Goal: Information Seeking & Learning: Learn about a topic

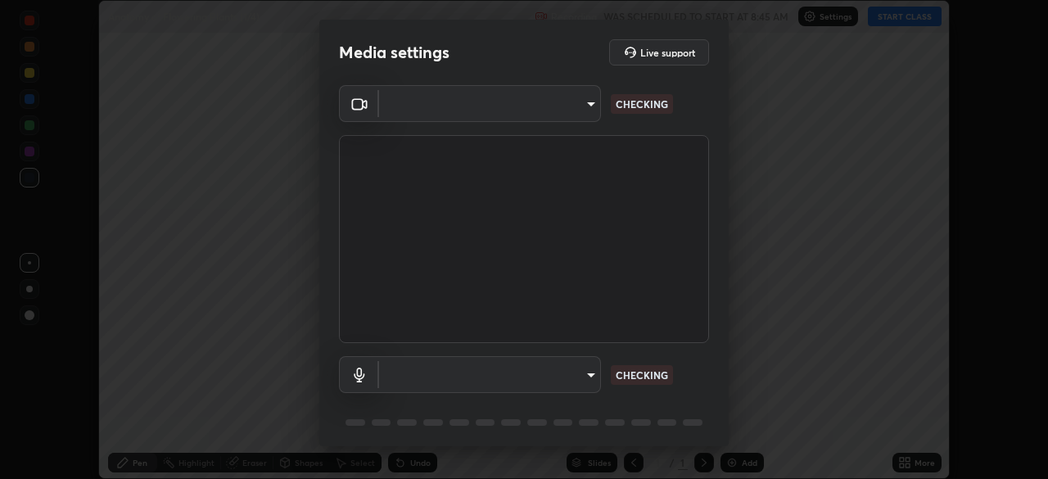
scroll to position [479, 1048]
type input "ad6597066c7fc2f7d8a9df135791801f2c5e1b342417c3fbae4c684dc851fcd2"
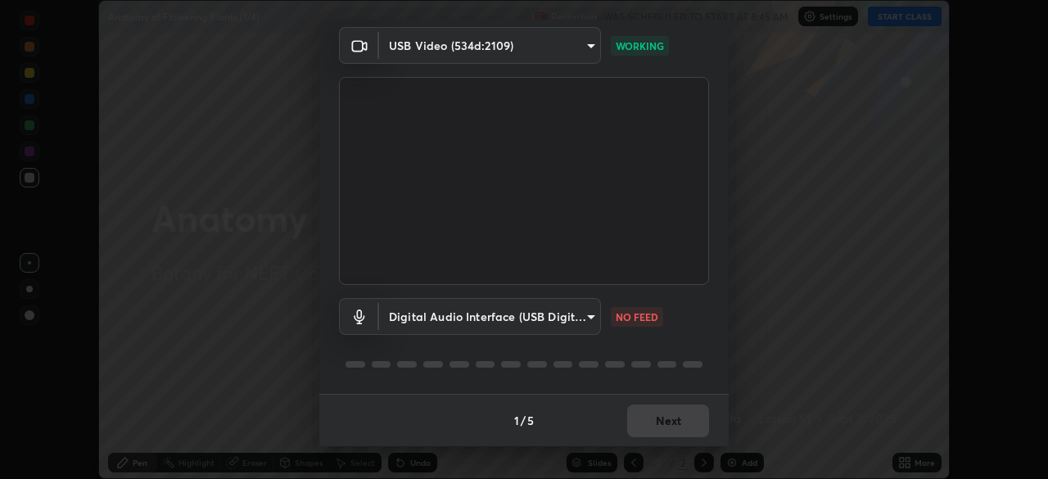
click at [428, 313] on body "Erase all Anatomy of Flowering Plants (1/4) Recording WAS SCHEDULED TO START AT…" at bounding box center [524, 239] width 1048 height 479
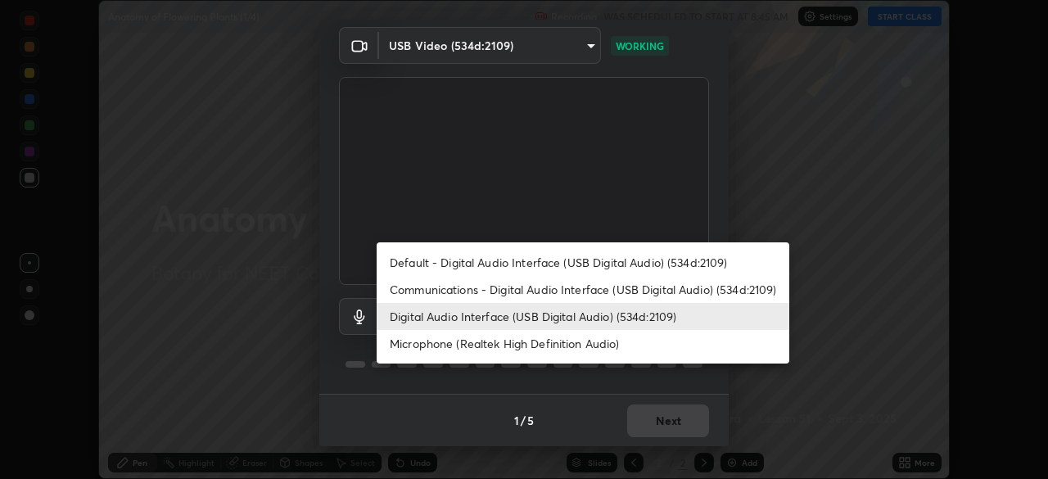
click at [440, 341] on li "Microphone (Realtek High Definition Audio)" at bounding box center [583, 343] width 413 height 27
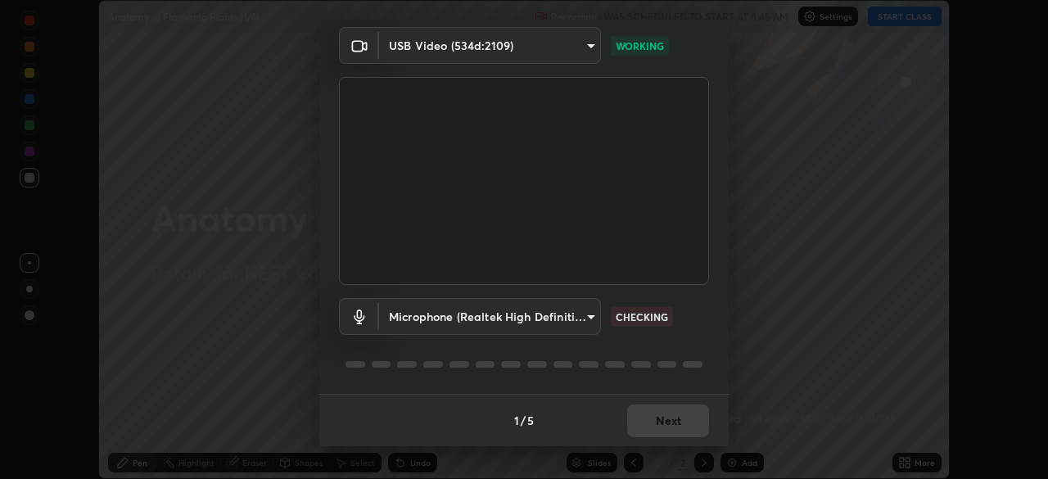
click at [433, 315] on body "Erase all Anatomy of Flowering Plants (1/4) Recording WAS SCHEDULED TO START AT…" at bounding box center [524, 239] width 1048 height 479
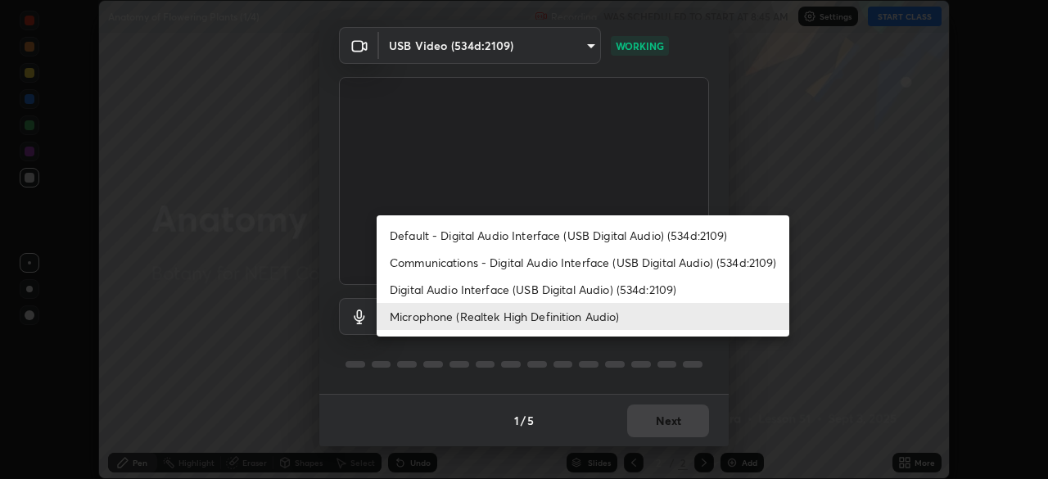
click at [433, 292] on li "Digital Audio Interface (USB Digital Audio) (534d:2109)" at bounding box center [583, 289] width 413 height 27
type input "6c5f27f7fd62254699a83ab764337deb6757b351bfc8fa0988cc7da684c50376"
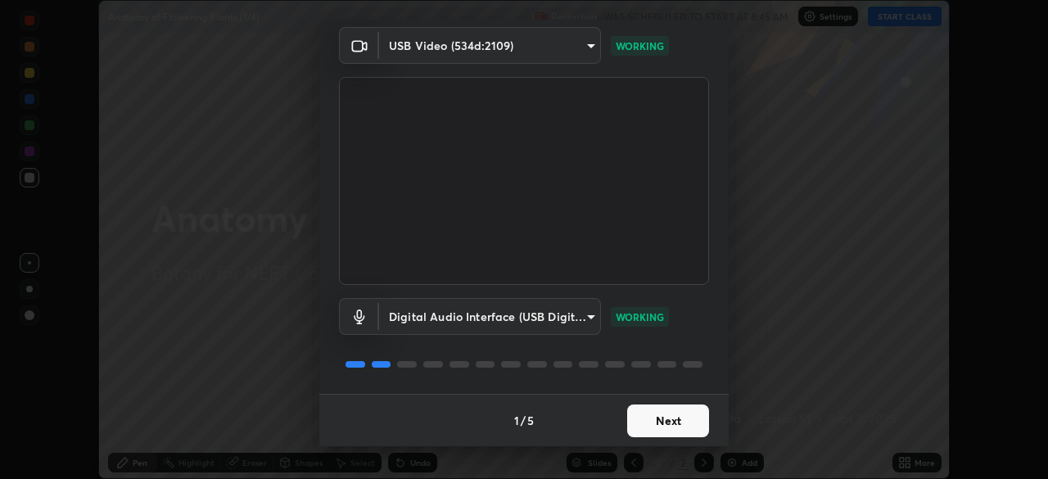
click at [673, 420] on button "Next" at bounding box center [668, 421] width 82 height 33
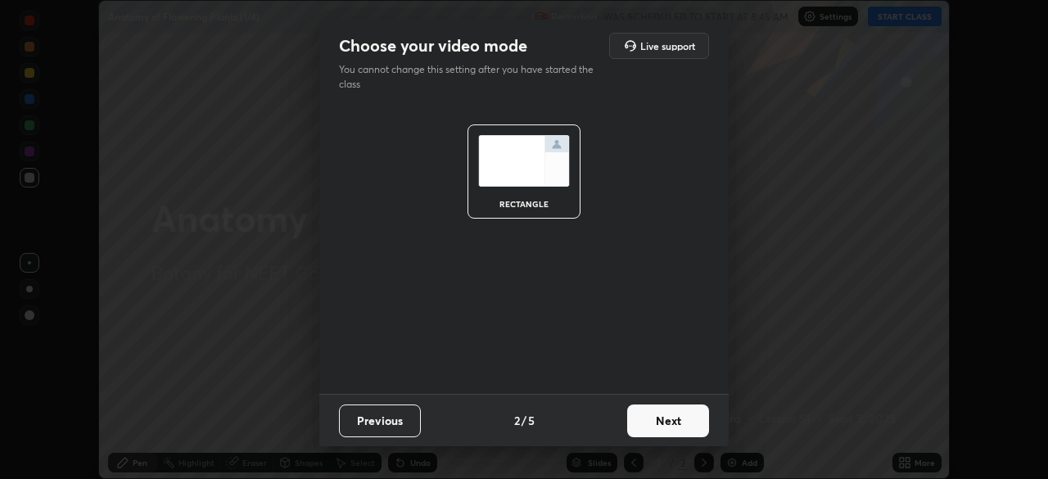
scroll to position [0, 0]
click at [676, 423] on button "Next" at bounding box center [668, 421] width 82 height 33
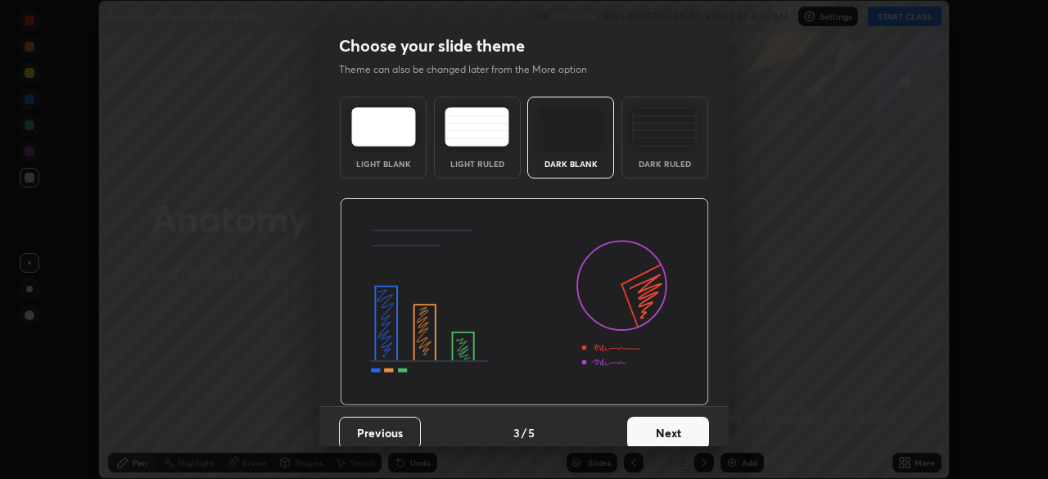
scroll to position [12, 0]
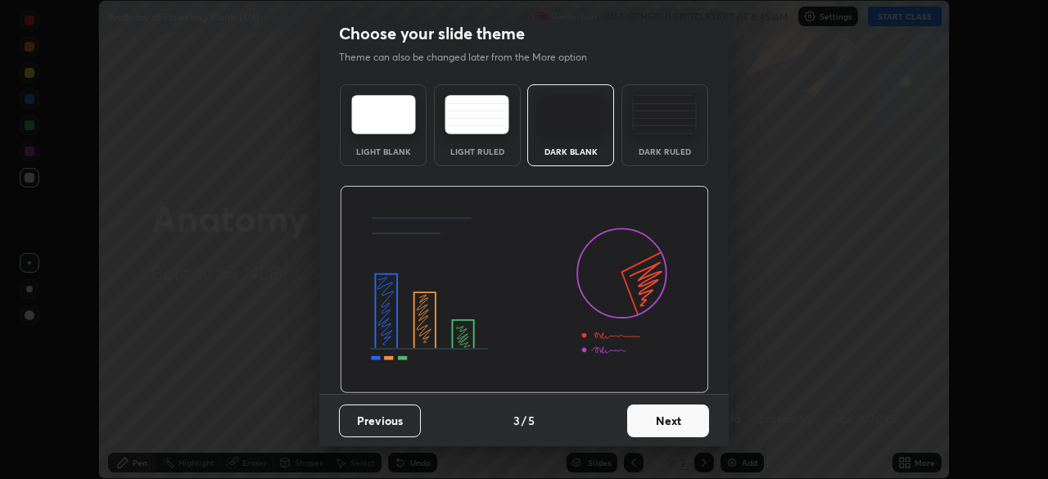
click at [675, 423] on button "Next" at bounding box center [668, 421] width 82 height 33
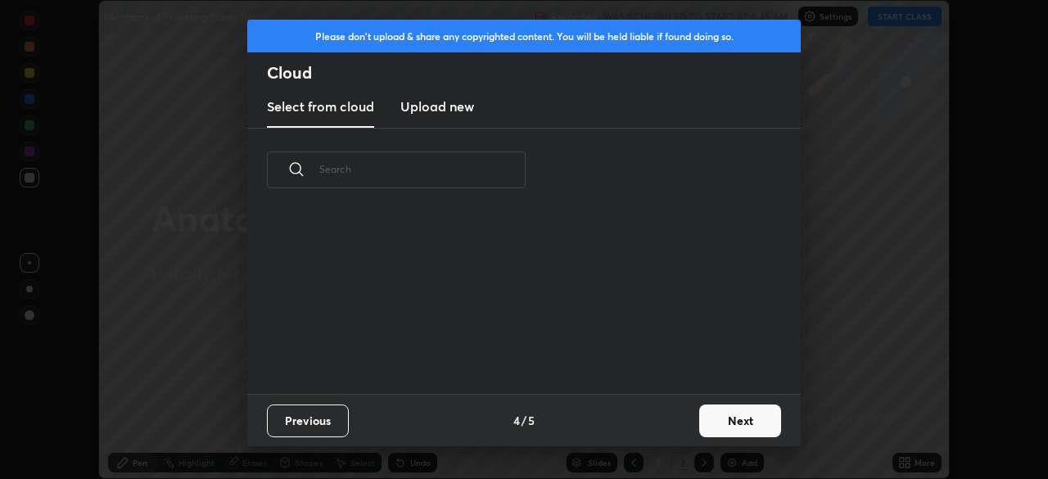
scroll to position [0, 0]
click at [731, 423] on button "Next" at bounding box center [740, 421] width 82 height 33
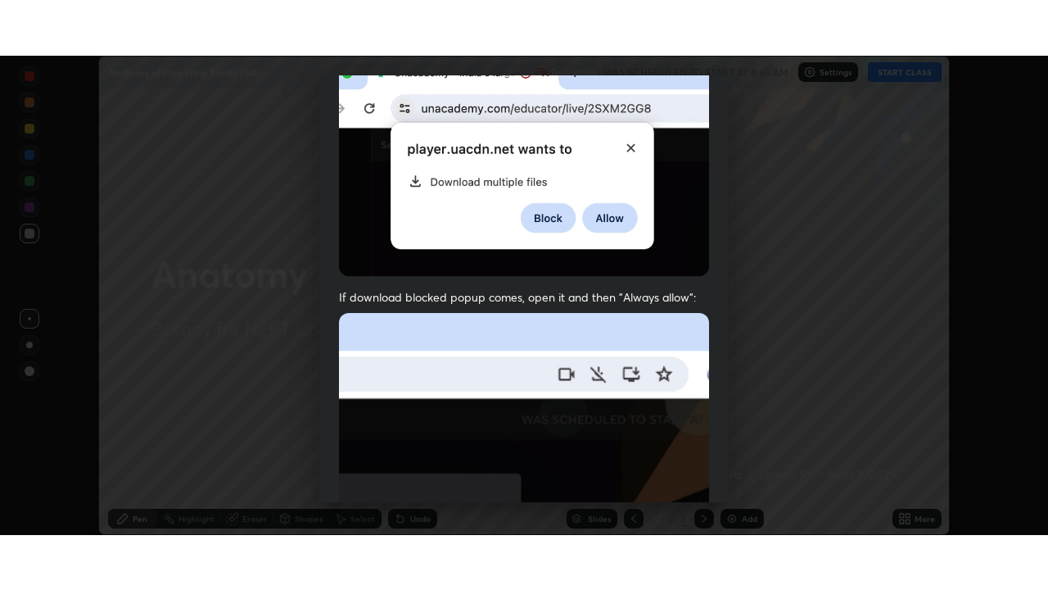
scroll to position [392, 0]
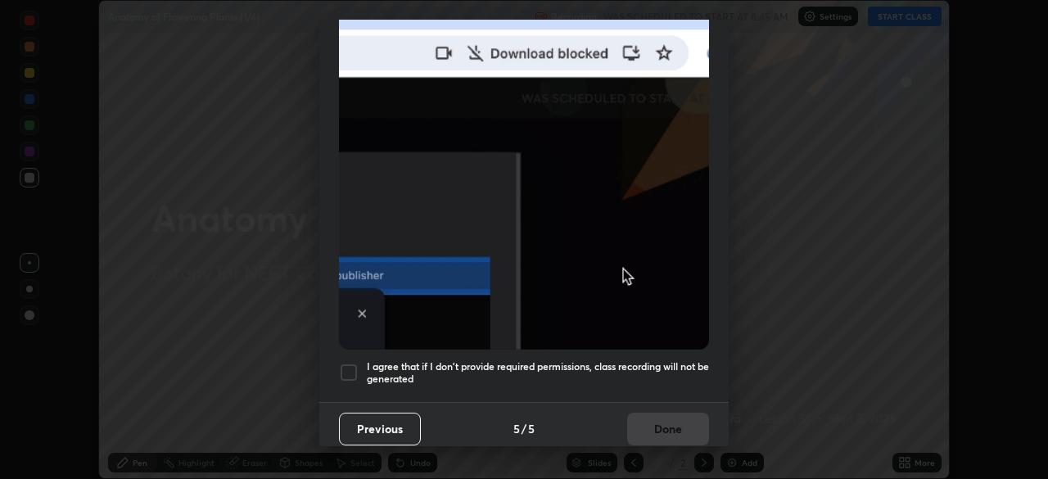
click at [361, 363] on div "I agree that if I don't provide required permissions, class recording will not …" at bounding box center [524, 373] width 370 height 20
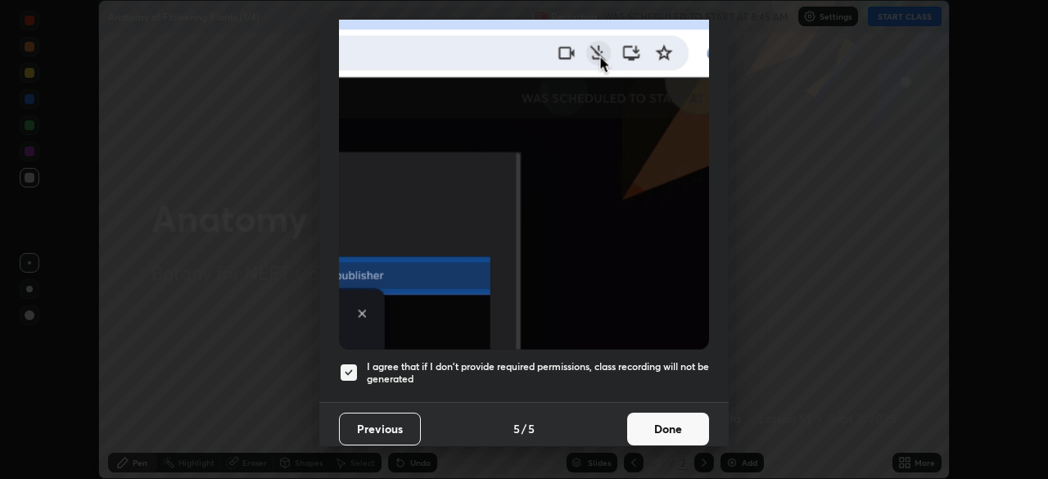
click at [667, 413] on button "Done" at bounding box center [668, 429] width 82 height 33
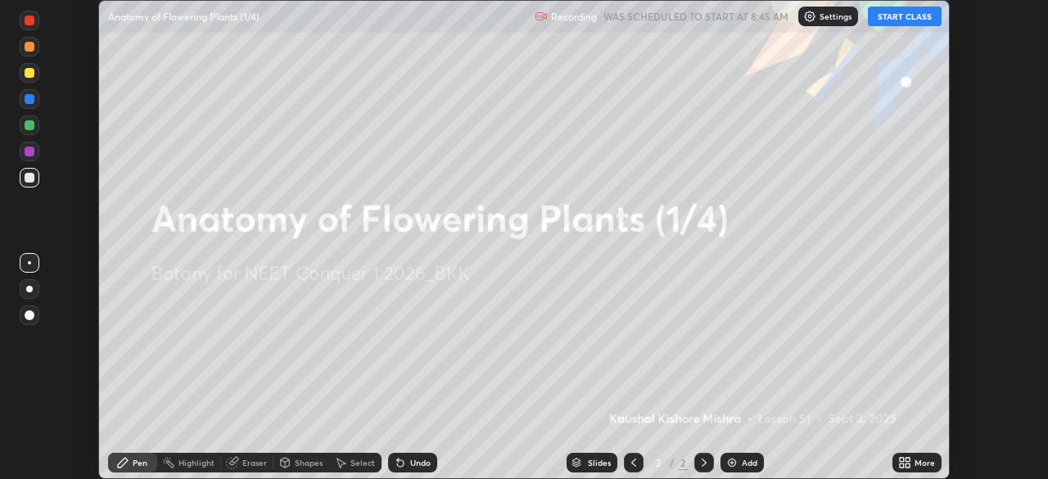
click at [906, 461] on icon at bounding box center [908, 460] width 4 height 4
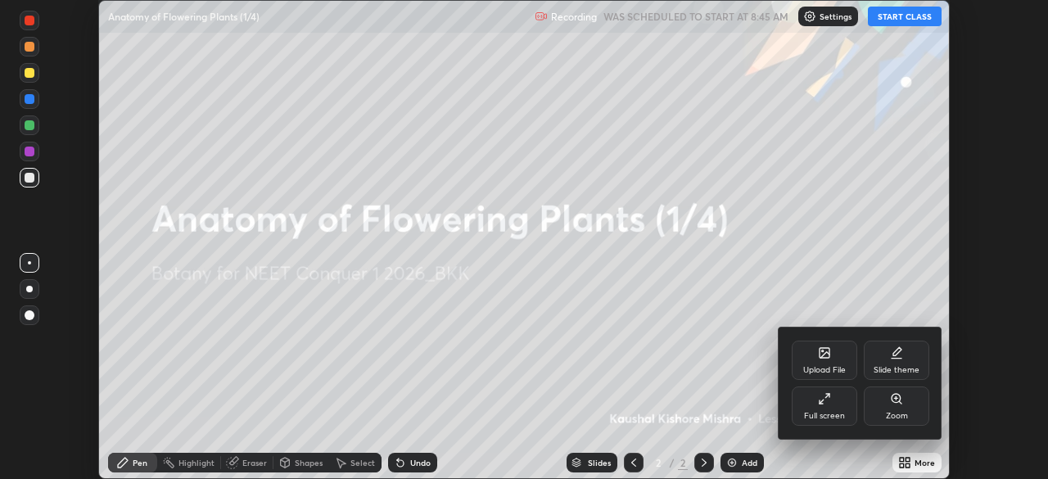
click at [830, 407] on div "Full screen" at bounding box center [825, 406] width 66 height 39
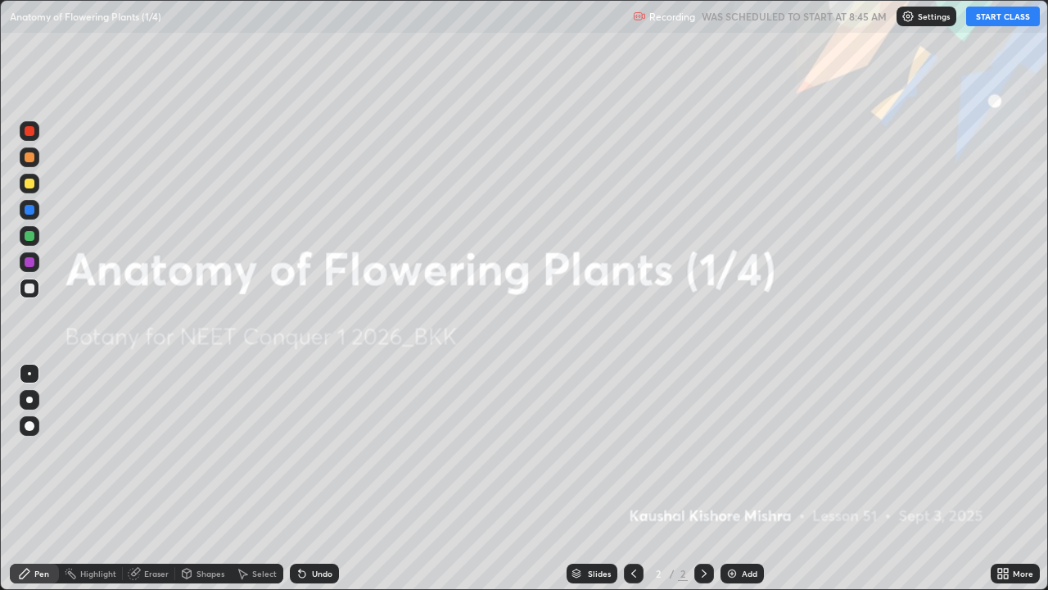
scroll to position [590, 1048]
click at [991, 19] on button "START CLASS" at bounding box center [1003, 17] width 74 height 20
click at [736, 478] on img at bounding box center [732, 573] width 13 height 13
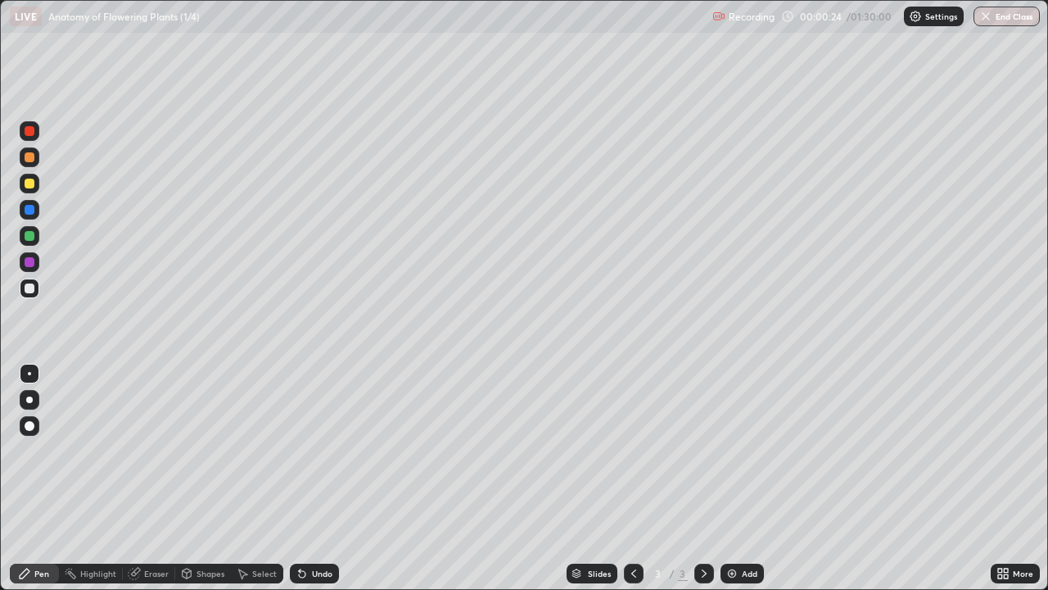
click at [34, 183] on div at bounding box center [30, 184] width 10 height 10
click at [36, 235] on div at bounding box center [30, 236] width 20 height 20
click at [36, 184] on div at bounding box center [30, 184] width 20 height 20
click at [30, 234] on div at bounding box center [30, 236] width 10 height 10
click at [30, 183] on div at bounding box center [30, 184] width 10 height 10
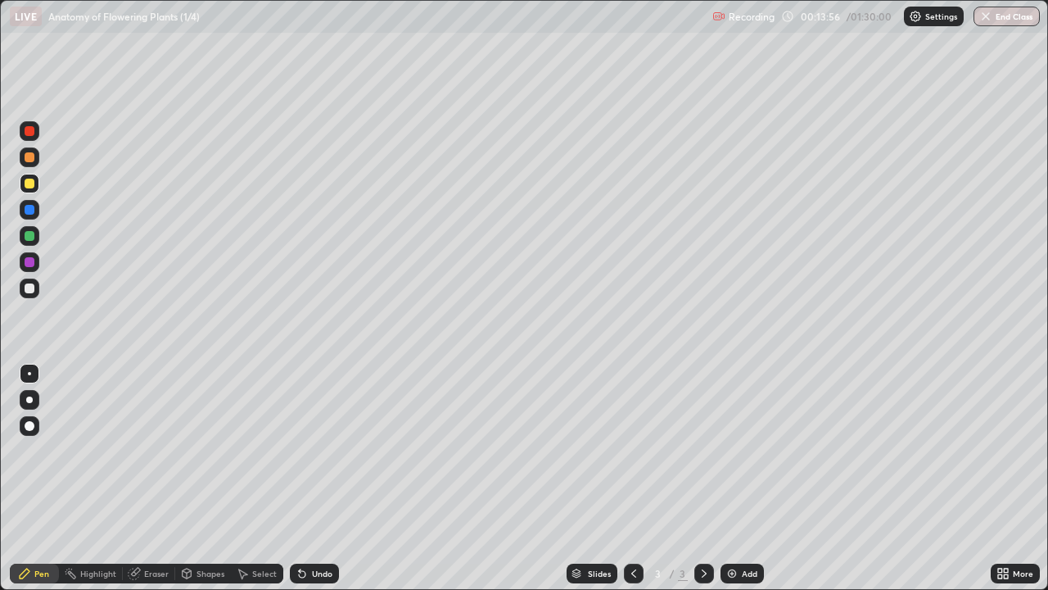
click at [743, 478] on div "Add" at bounding box center [742, 573] width 43 height 20
click at [33, 239] on div at bounding box center [30, 236] width 10 height 10
click at [34, 287] on div at bounding box center [30, 288] width 10 height 10
click at [144, 478] on div "Eraser" at bounding box center [156, 573] width 25 height 8
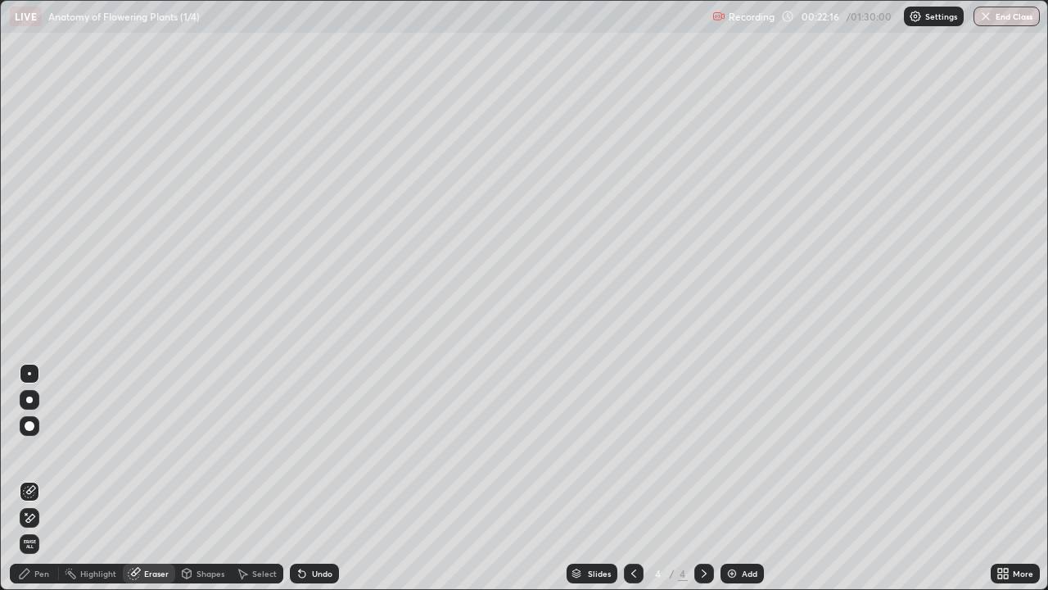
click at [36, 426] on div at bounding box center [30, 426] width 20 height 20
click at [51, 478] on div "Pen" at bounding box center [34, 573] width 49 height 20
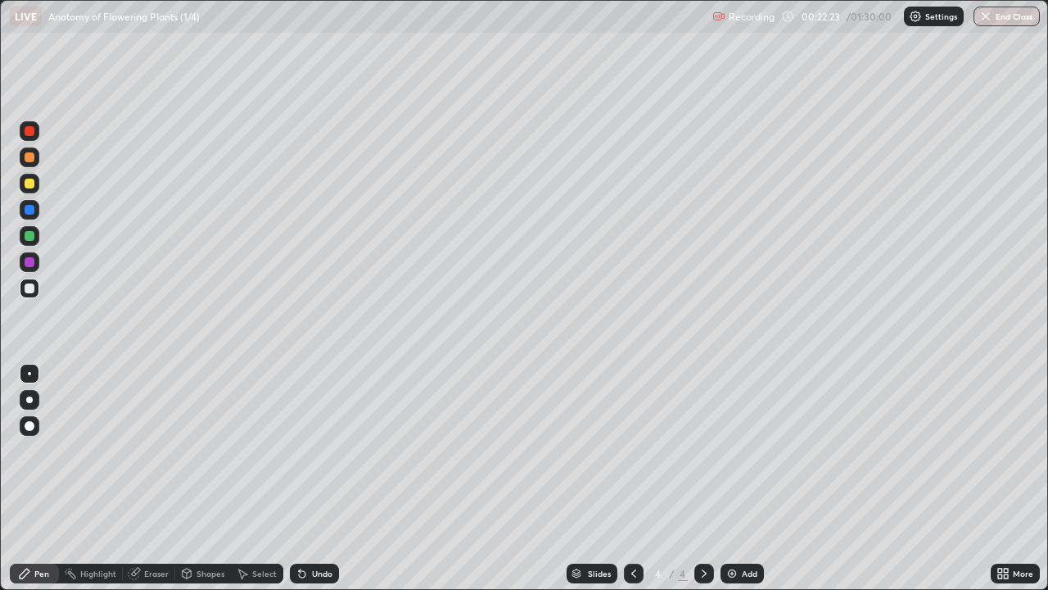
click at [32, 186] on div at bounding box center [30, 184] width 10 height 10
click at [29, 236] on div at bounding box center [30, 236] width 10 height 10
click at [35, 290] on div at bounding box center [30, 288] width 20 height 20
click at [732, 478] on img at bounding box center [732, 573] width 13 height 13
click at [32, 160] on div at bounding box center [30, 157] width 10 height 10
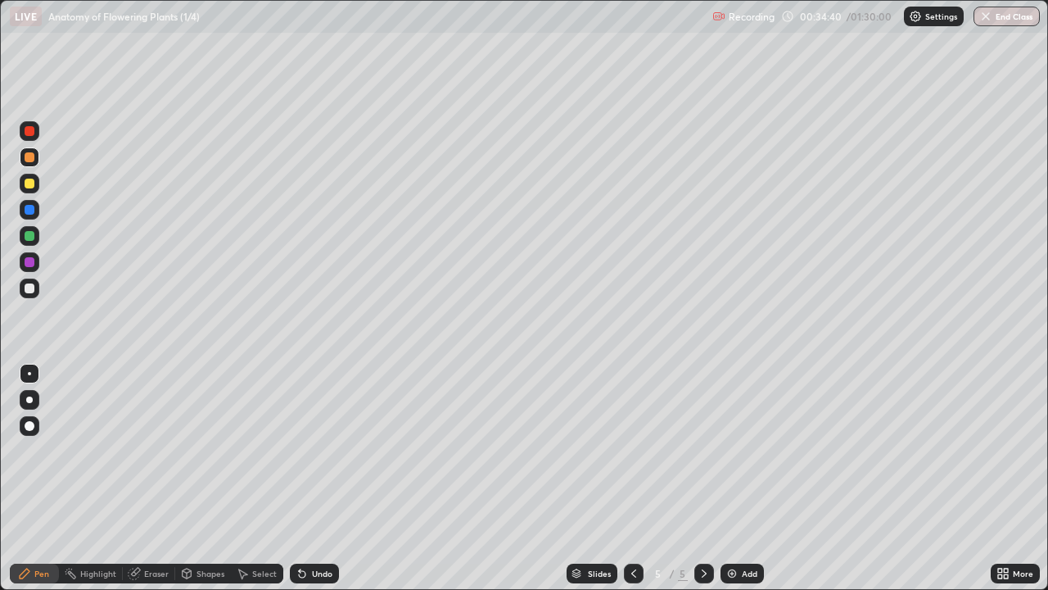
click at [30, 291] on div at bounding box center [30, 288] width 10 height 10
click at [30, 235] on div at bounding box center [30, 236] width 10 height 10
click at [36, 283] on div at bounding box center [30, 288] width 20 height 20
click at [30, 157] on div at bounding box center [30, 157] width 10 height 10
click at [33, 288] on div at bounding box center [30, 288] width 10 height 10
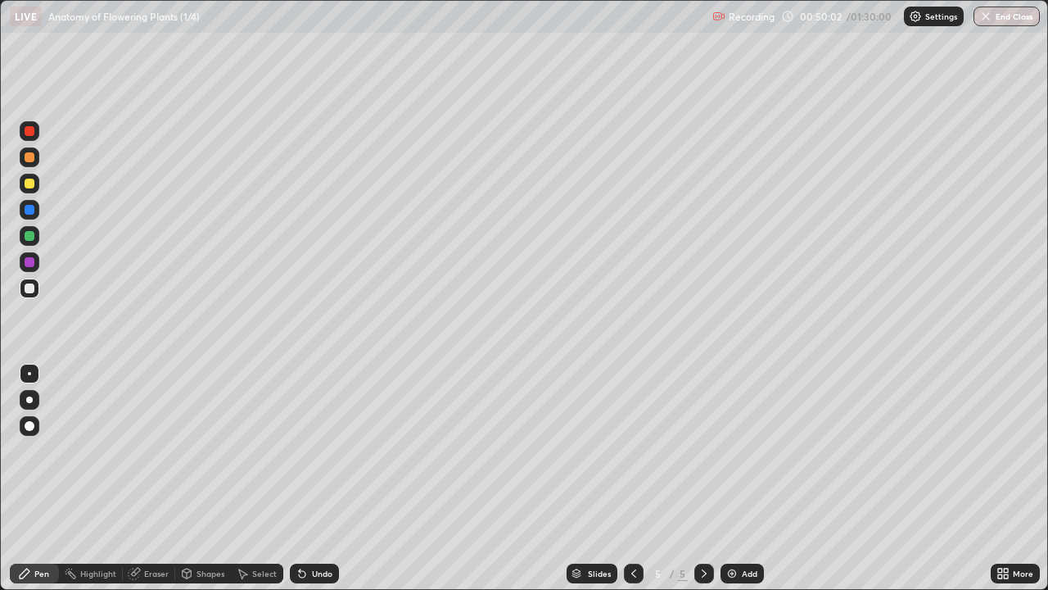
click at [144, 478] on div "Eraser" at bounding box center [156, 573] width 25 height 8
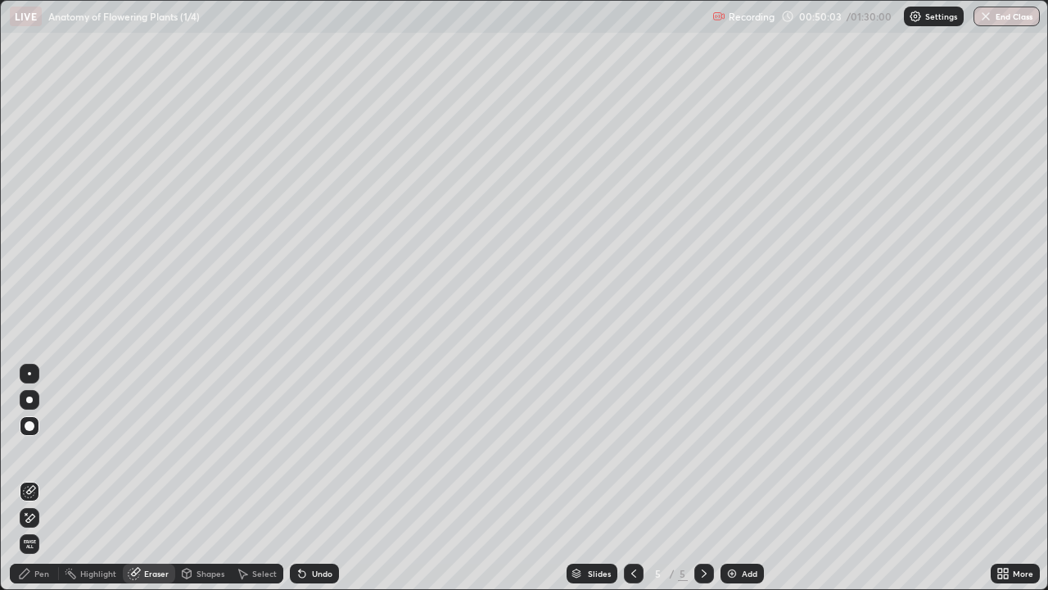
click at [38, 478] on div "Pen" at bounding box center [41, 573] width 15 height 8
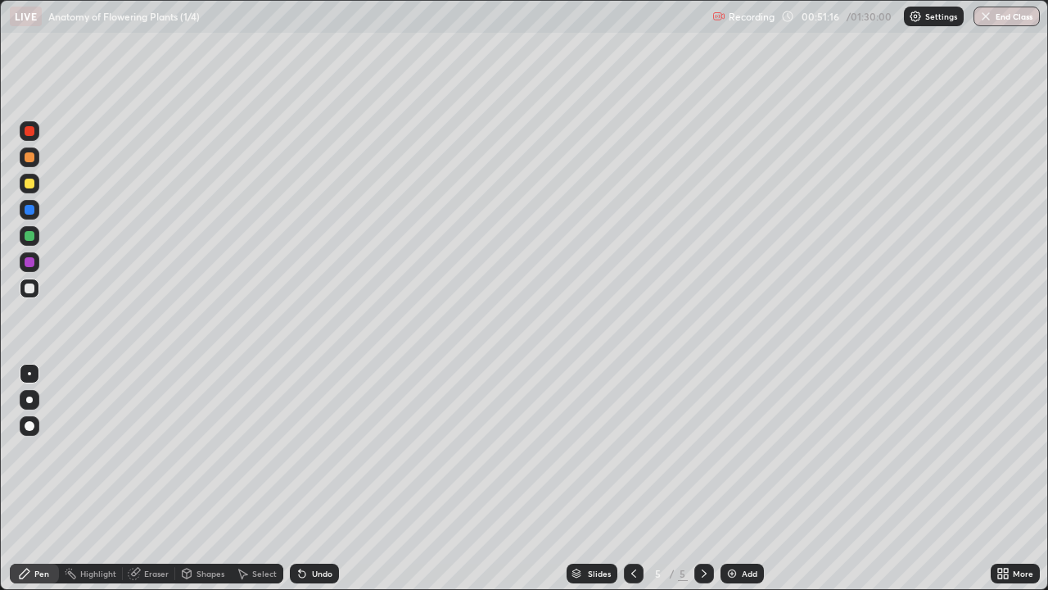
click at [34, 188] on div at bounding box center [30, 184] width 20 height 20
click at [148, 478] on div "Eraser" at bounding box center [156, 573] width 25 height 8
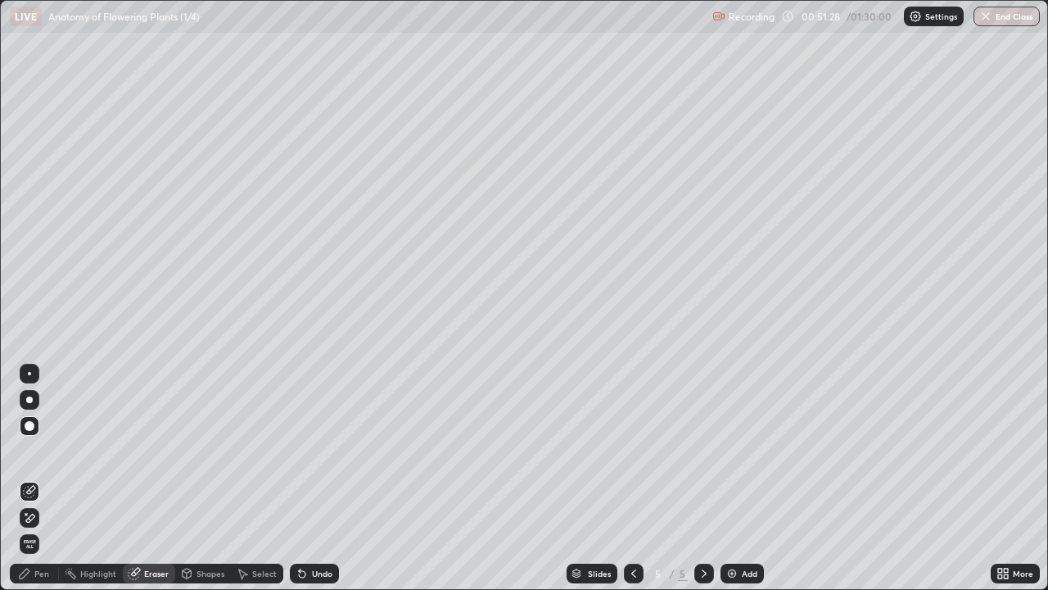
click at [39, 478] on div "Pen" at bounding box center [41, 573] width 15 height 8
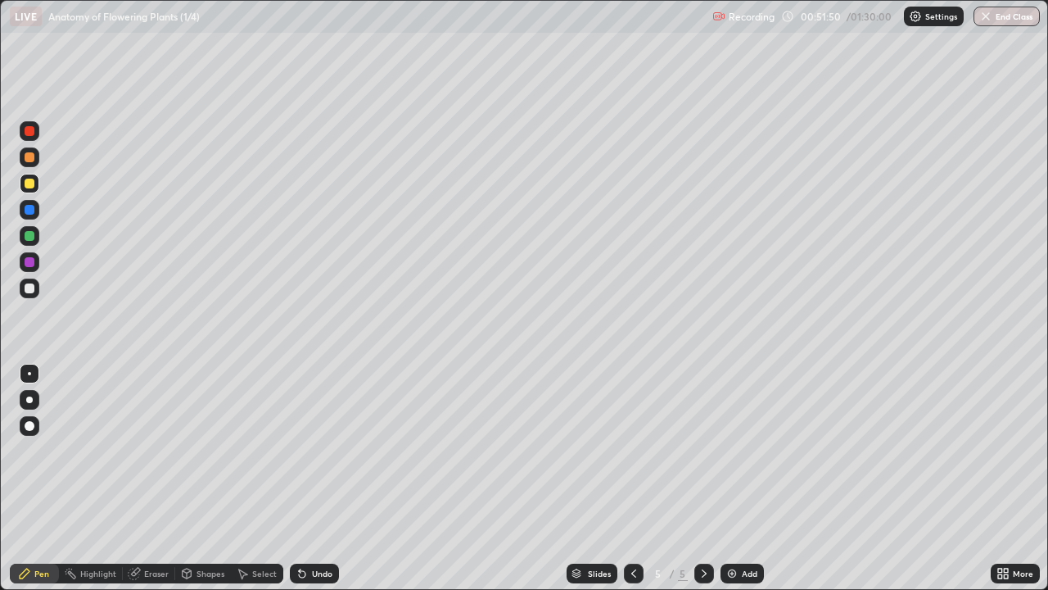
click at [159, 478] on div "Eraser" at bounding box center [156, 573] width 25 height 8
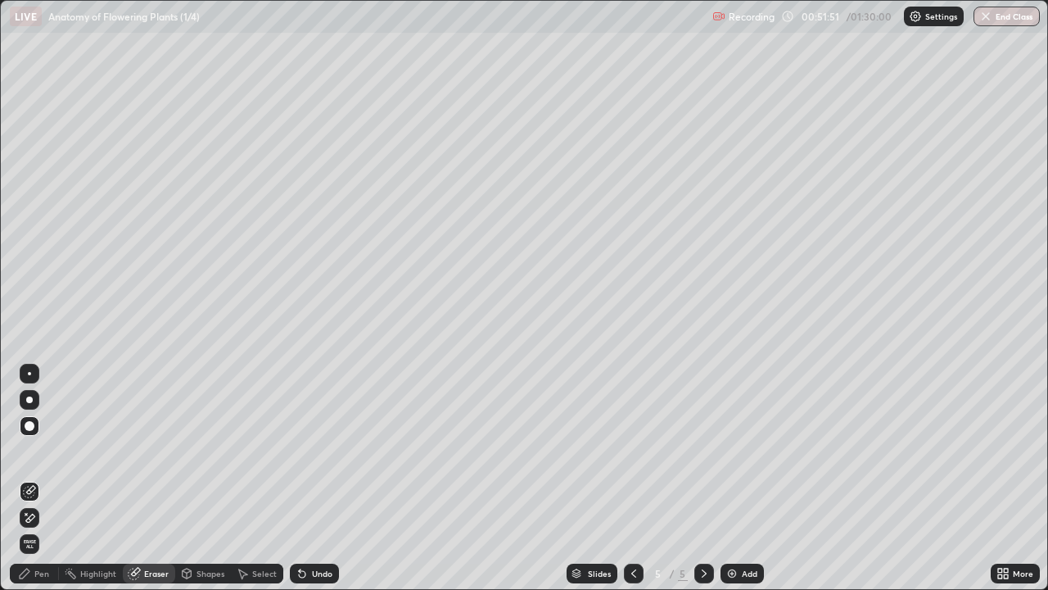
click at [35, 428] on div at bounding box center [30, 426] width 20 height 20
click at [43, 478] on div "Pen" at bounding box center [41, 573] width 15 height 8
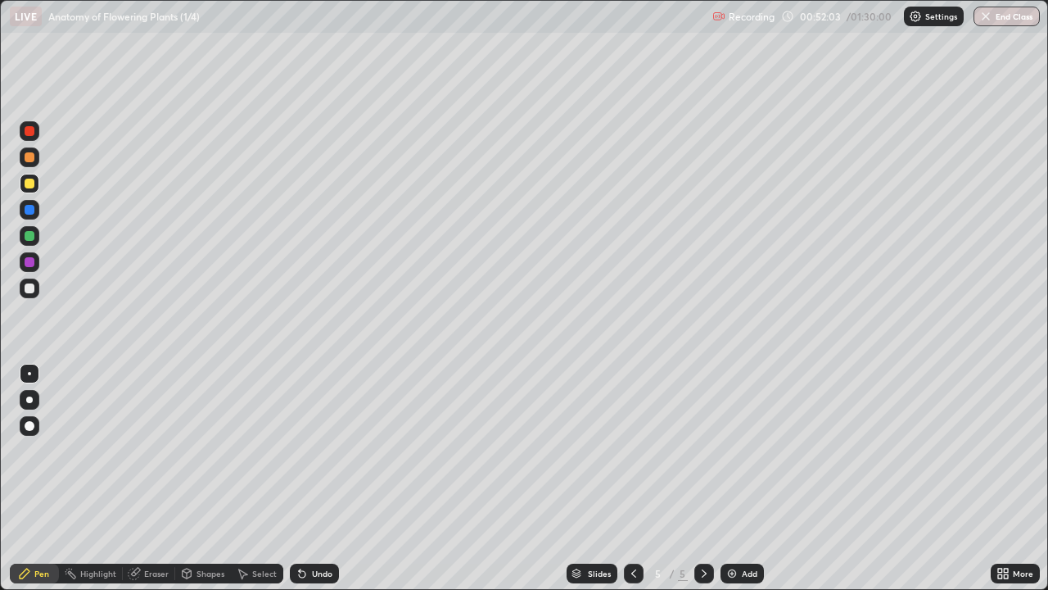
click at [35, 183] on div at bounding box center [30, 184] width 20 height 20
click at [32, 186] on div at bounding box center [30, 184] width 10 height 10
click at [35, 289] on div at bounding box center [30, 288] width 20 height 20
click at [29, 237] on div at bounding box center [30, 236] width 10 height 10
click at [25, 237] on div at bounding box center [30, 236] width 10 height 10
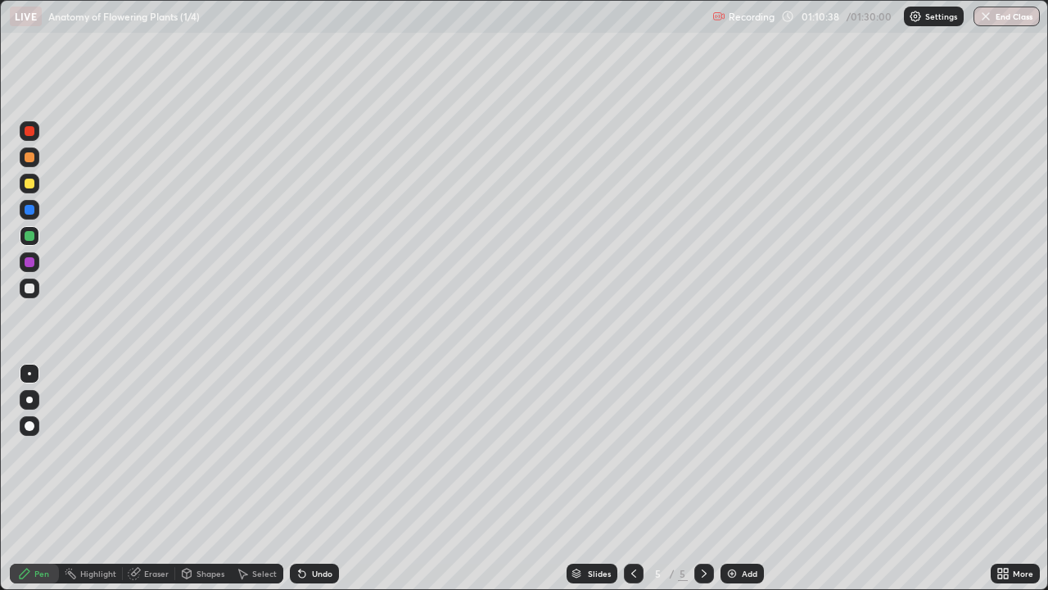
click at [728, 478] on img at bounding box center [732, 573] width 13 height 13
click at [33, 291] on div at bounding box center [30, 288] width 10 height 10
click at [33, 188] on div at bounding box center [30, 184] width 20 height 20
click at [35, 287] on div at bounding box center [30, 288] width 20 height 20
click at [32, 239] on div at bounding box center [30, 236] width 10 height 10
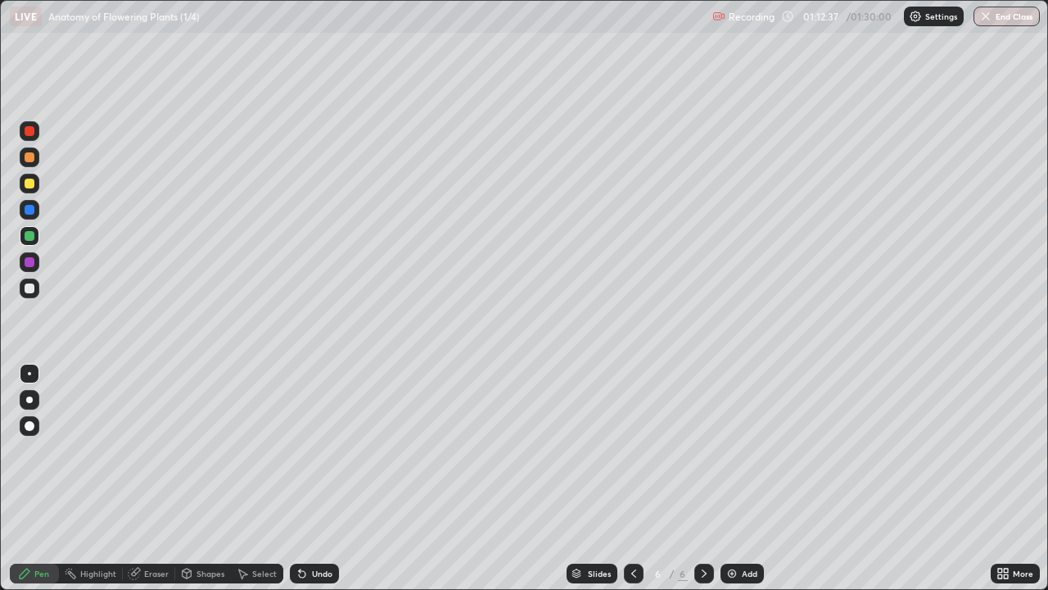
click at [35, 288] on div at bounding box center [30, 288] width 20 height 20
click at [990, 17] on img "button" at bounding box center [985, 16] width 13 height 13
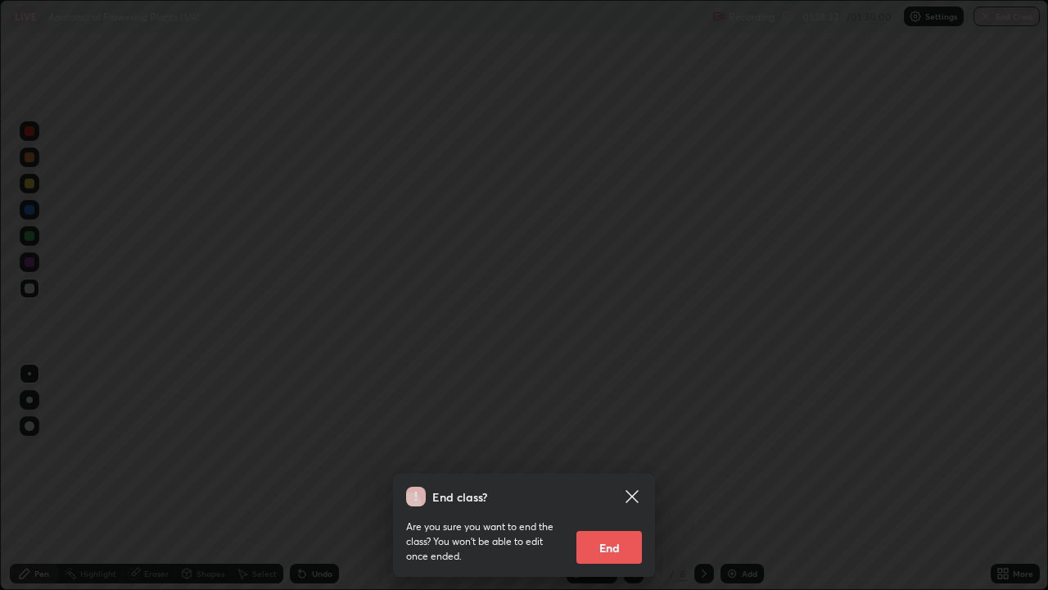
click at [603, 478] on button "End" at bounding box center [610, 547] width 66 height 33
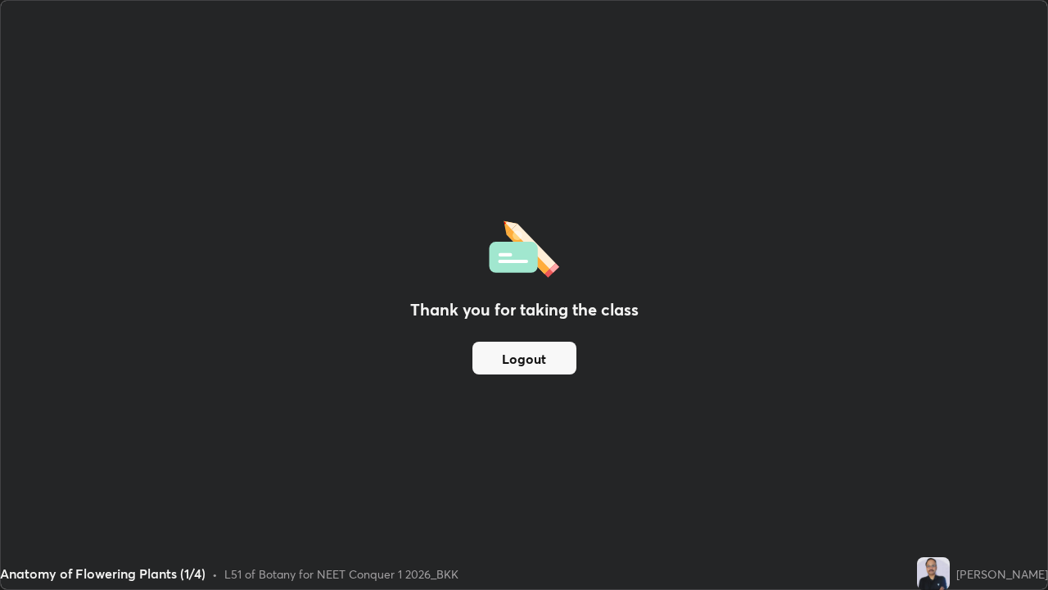
click at [553, 351] on button "Logout" at bounding box center [525, 358] width 104 height 33
click at [526, 357] on button "Logout" at bounding box center [525, 358] width 104 height 33
